Goal: Go to known website: Go to known website

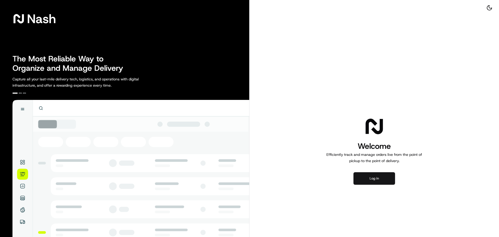
click at [365, 178] on button "Log in" at bounding box center [375, 178] width 42 height 12
